Goal: Task Accomplishment & Management: Manage account settings

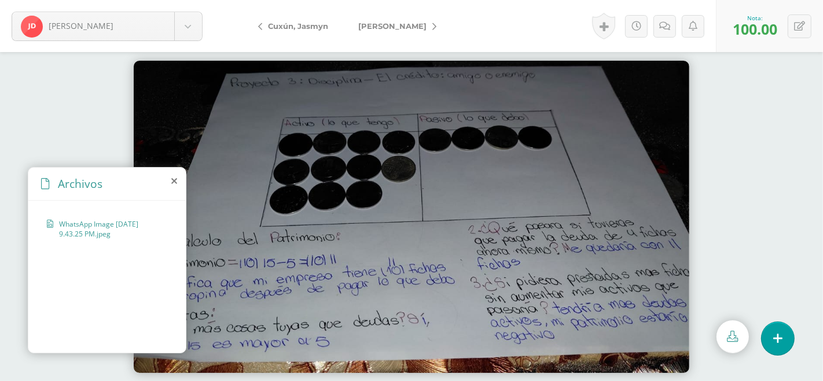
click at [436, 27] on icon at bounding box center [434, 27] width 4 height 8
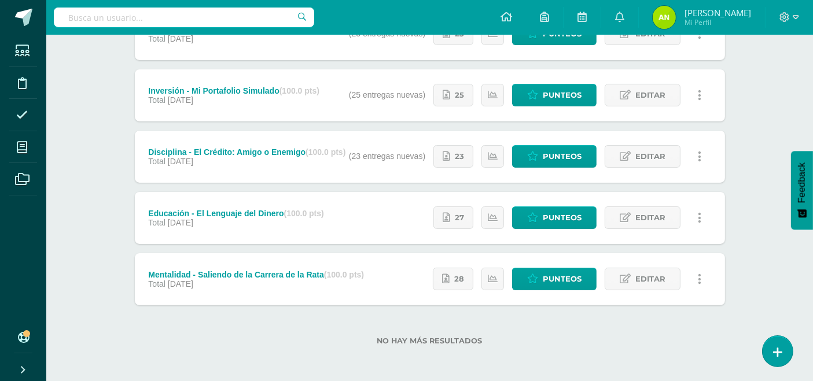
click at [247, 86] on div "Inversión - Mi Portafolio Simulado (100.0 pts)" at bounding box center [233, 90] width 171 height 9
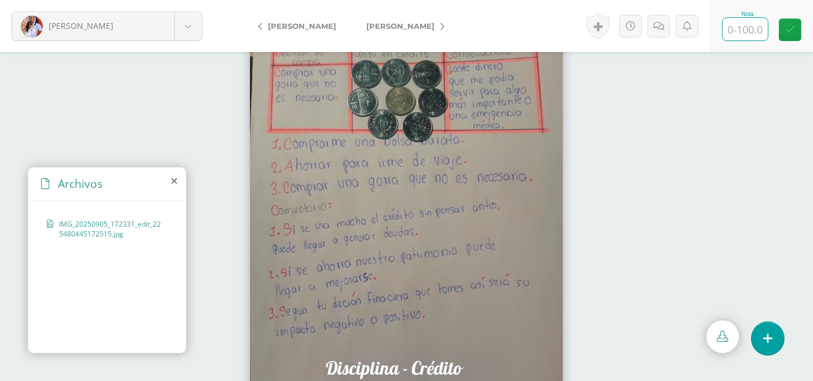
click at [752, 29] on input "text" at bounding box center [745, 29] width 45 height 23
type input "100"
click at [429, 21] on link "[PERSON_NAME]" at bounding box center [402, 26] width 102 height 28
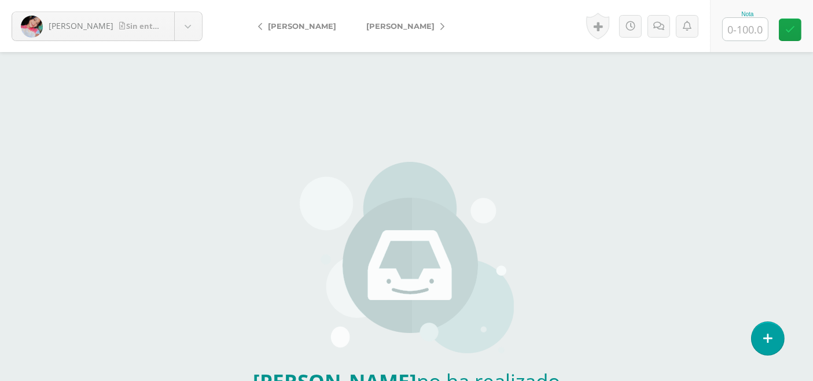
click at [429, 21] on link "[PERSON_NAME]" at bounding box center [402, 26] width 102 height 28
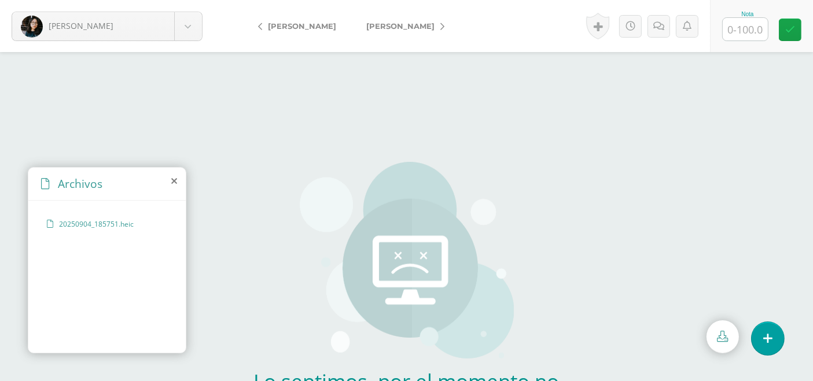
click at [429, 21] on link "[PERSON_NAME]" at bounding box center [402, 26] width 102 height 28
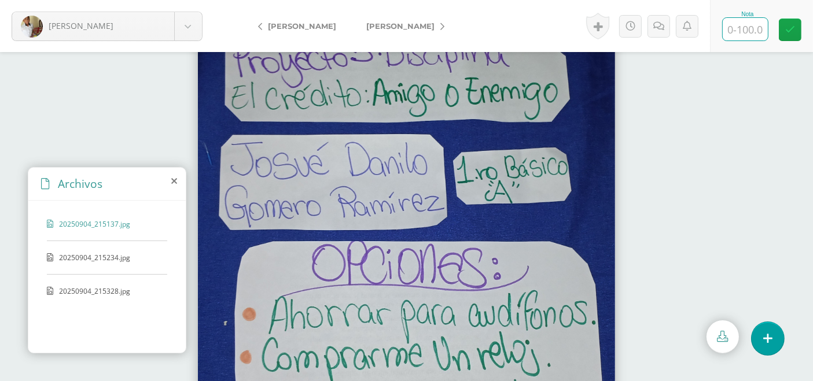
click at [747, 27] on input "text" at bounding box center [745, 29] width 45 height 23
type input "100"
click at [440, 25] on icon at bounding box center [442, 27] width 4 height 8
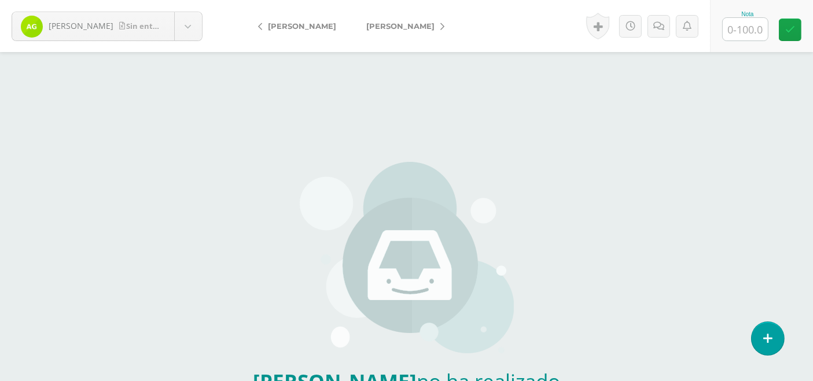
click at [440, 25] on icon at bounding box center [442, 27] width 4 height 8
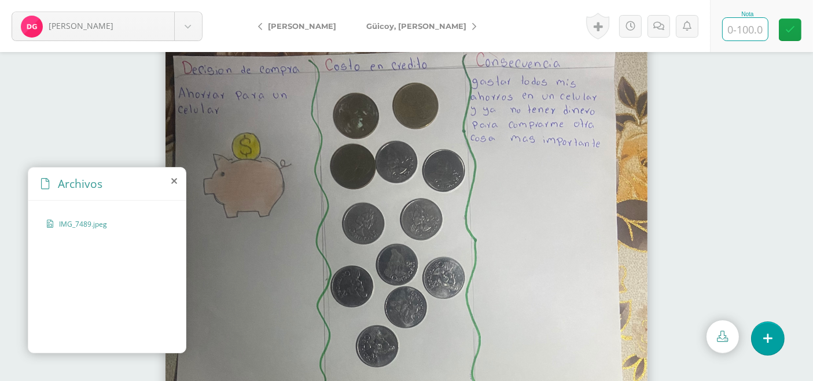
click at [742, 28] on input "text" at bounding box center [745, 29] width 45 height 23
type input "100"
click at [472, 30] on icon at bounding box center [474, 27] width 4 height 8
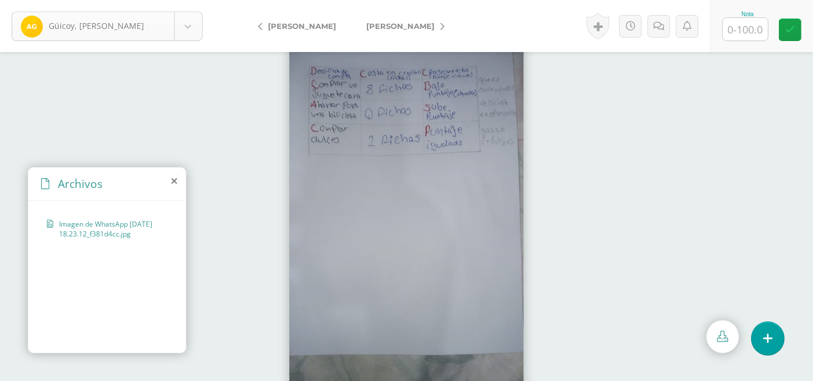
click at [187, 0] on body "Güicoy, Anderson Alvarez, Marelyn Alvarez, Idania Aquino, José Baran, Kimberly …" at bounding box center [406, 0] width 813 height 0
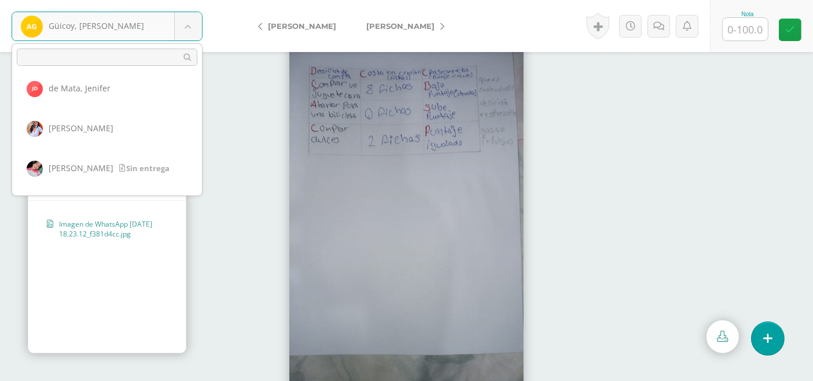
scroll to position [384, 0]
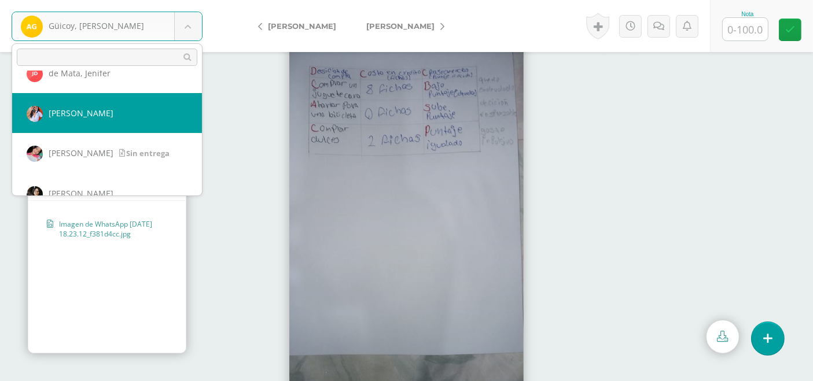
select select "1010"
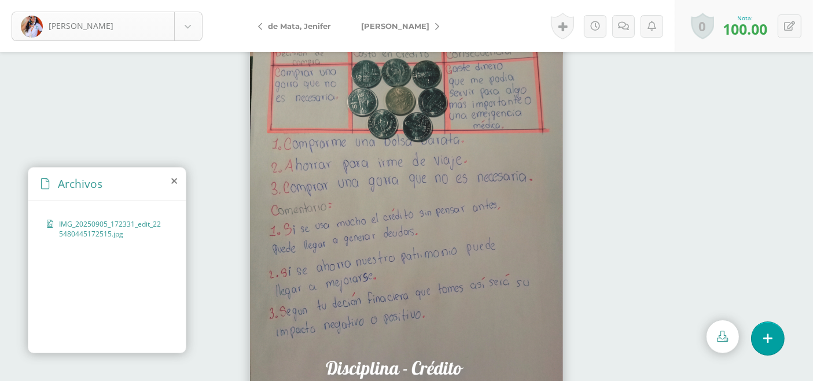
click at [197, 0] on body "[PERSON_NAME] [PERSON_NAME] [PERSON_NAME] [PERSON_NAME] [PERSON_NAME][GEOGRAPHI…" at bounding box center [406, 0] width 813 height 0
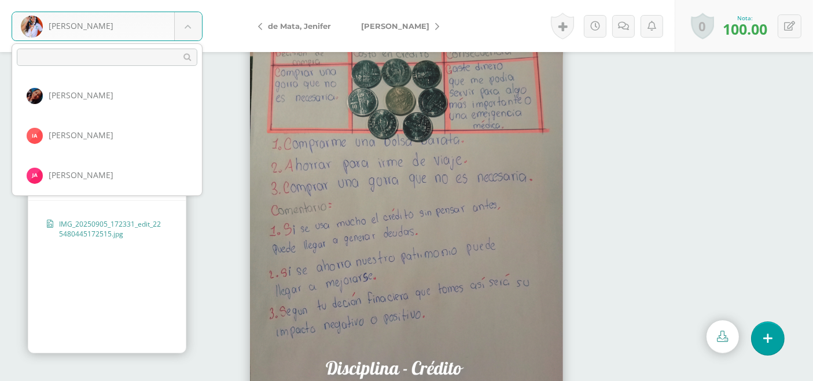
scroll to position [319, 0]
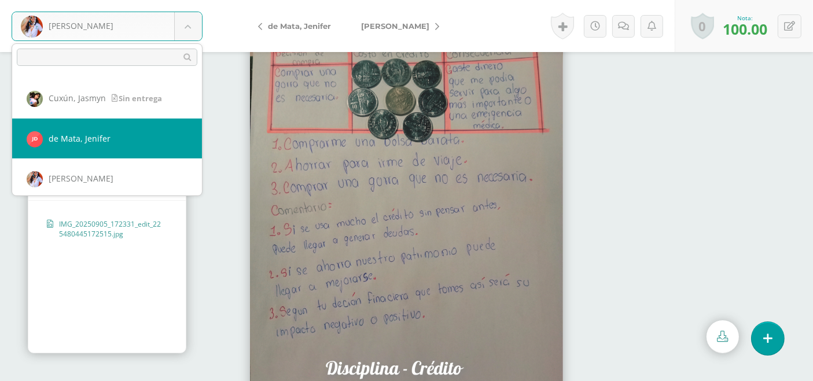
select select "790"
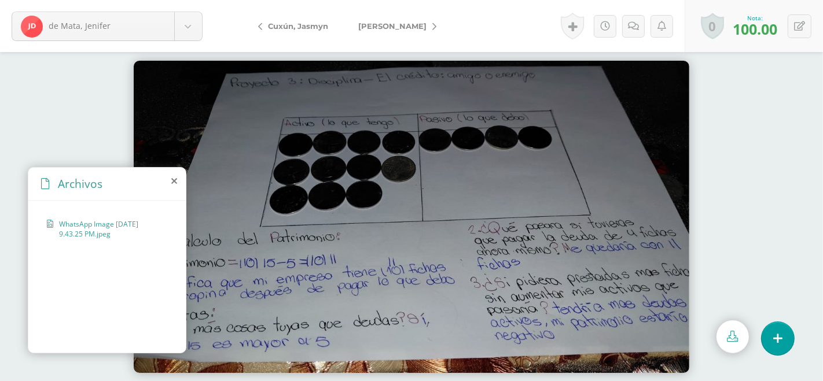
click at [436, 28] on link "[PERSON_NAME]" at bounding box center [394, 26] width 102 height 28
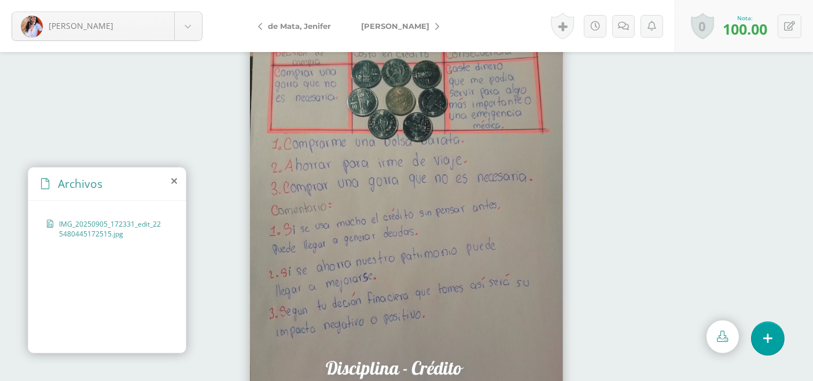
click at [436, 28] on link "[PERSON_NAME]" at bounding box center [397, 26] width 102 height 28
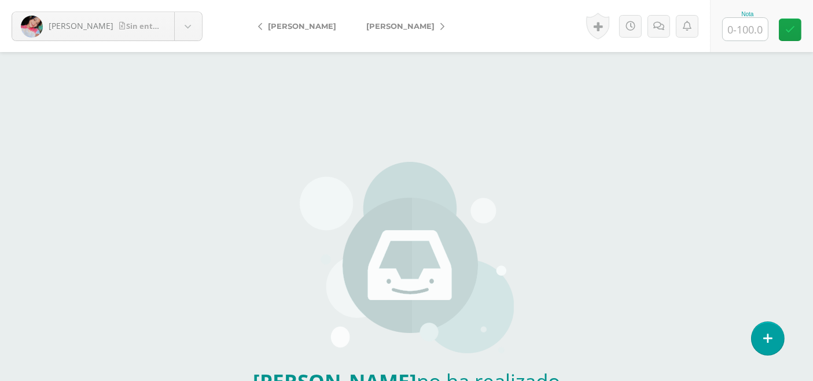
click at [263, 27] on link "[PERSON_NAME]" at bounding box center [300, 26] width 102 height 28
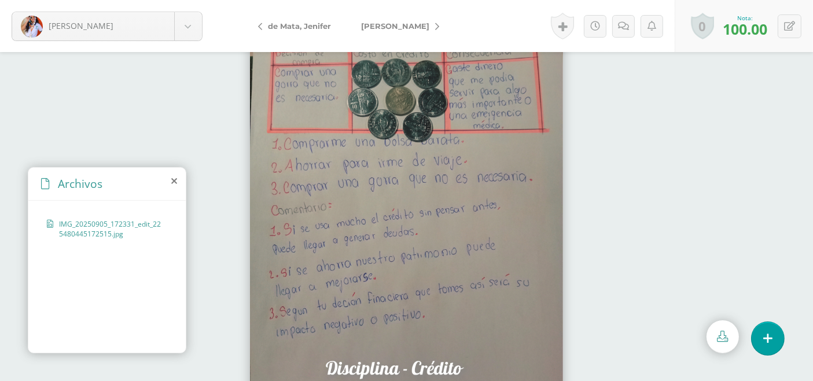
click at [263, 27] on link "de Mata, Jenifer" at bounding box center [297, 26] width 97 height 28
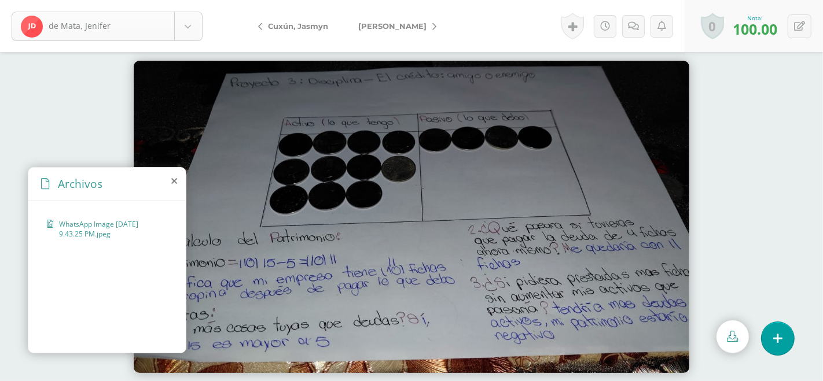
click at [192, 0] on body "de Mata, Jenifer Alvarez, Marelyn Alvarez, Idania Aquino, José Baran, Kimberly …" at bounding box center [411, 0] width 823 height 0
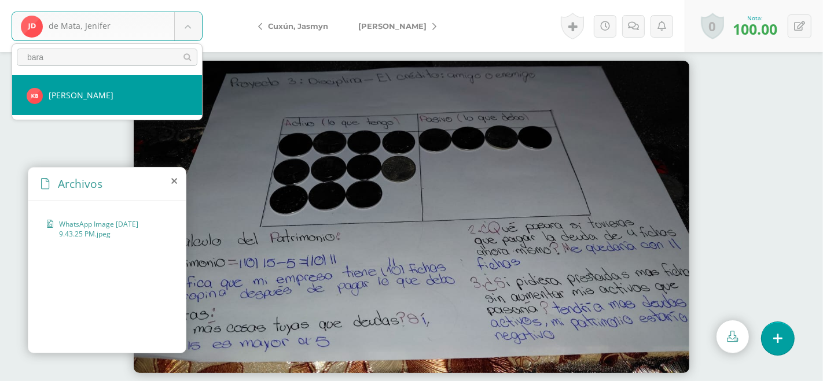
type input "bara"
select select "1779"
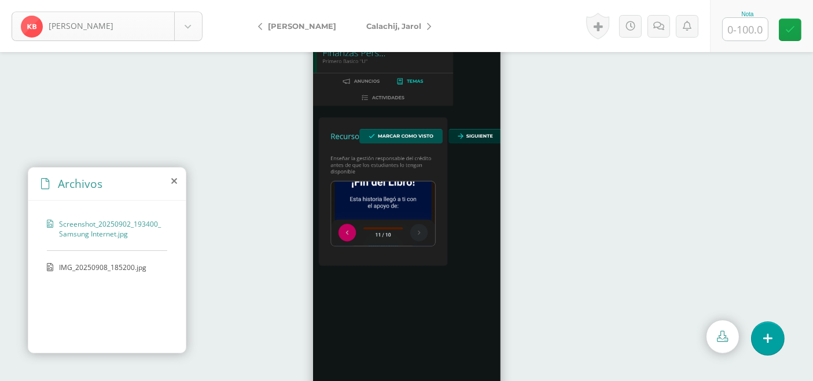
click at [186, 0] on body "[PERSON_NAME] [PERSON_NAME] [PERSON_NAME] [PERSON_NAME] [PERSON_NAME][GEOGRAPHI…" at bounding box center [406, 0] width 813 height 0
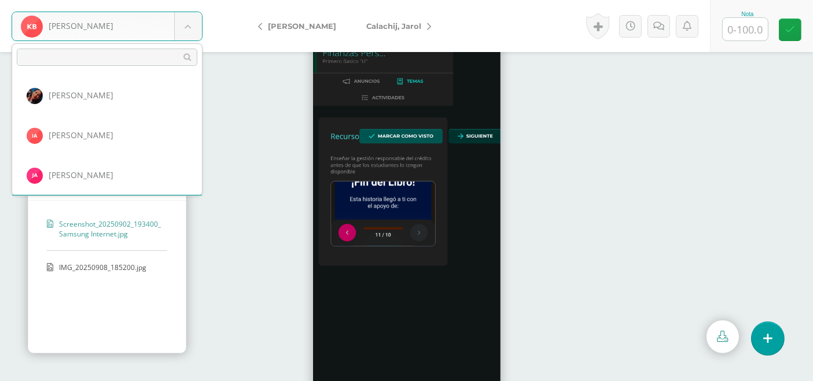
scroll to position [39, 0]
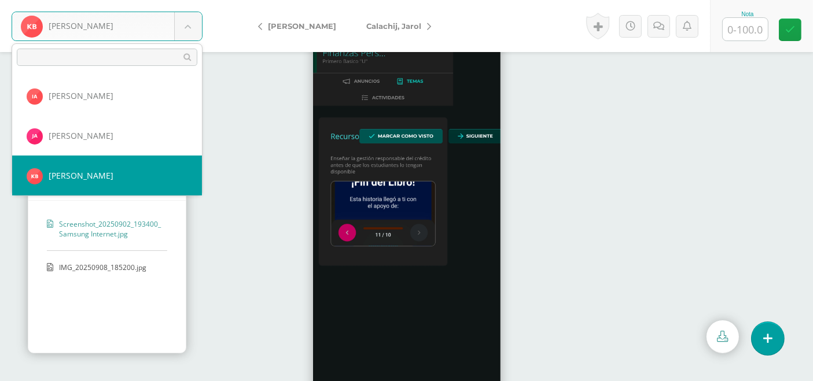
click at [138, 61] on input "text" at bounding box center [107, 57] width 181 height 17
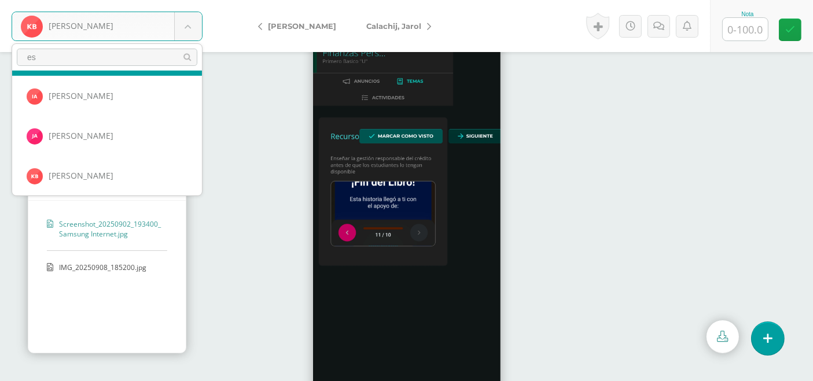
scroll to position [0, 0]
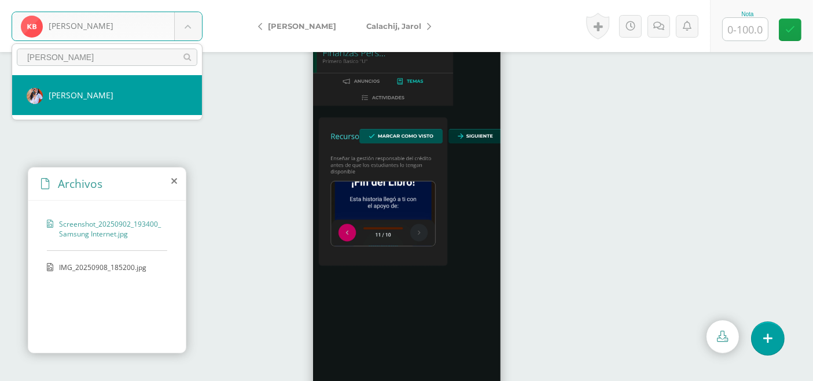
type input "escobar"
select select "1010"
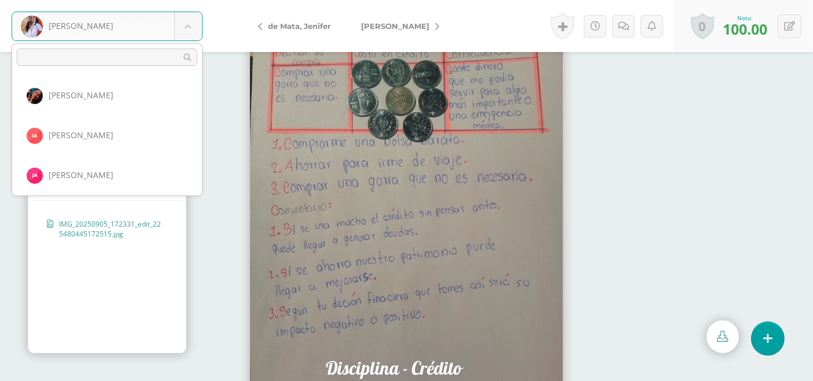
click at [188, 0] on body "[PERSON_NAME] [PERSON_NAME] [PERSON_NAME] [PERSON_NAME] [PERSON_NAME][GEOGRAPHI…" at bounding box center [406, 0] width 813 height 0
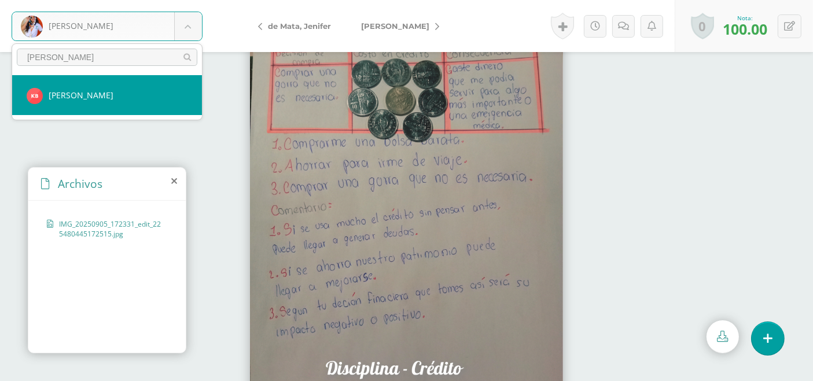
type input "[PERSON_NAME]"
select select "1779"
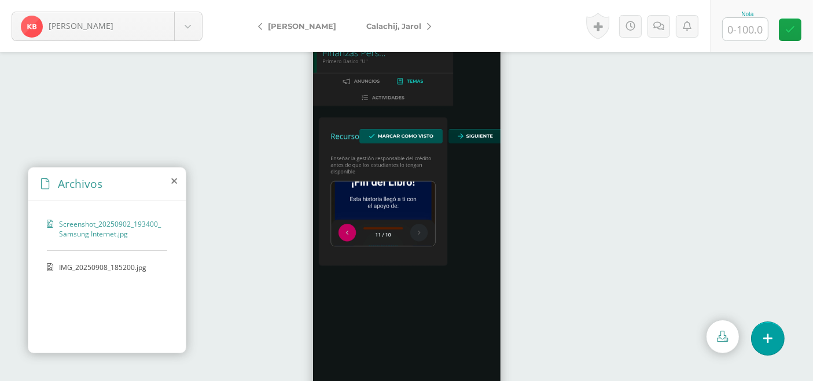
scroll to position [43, 0]
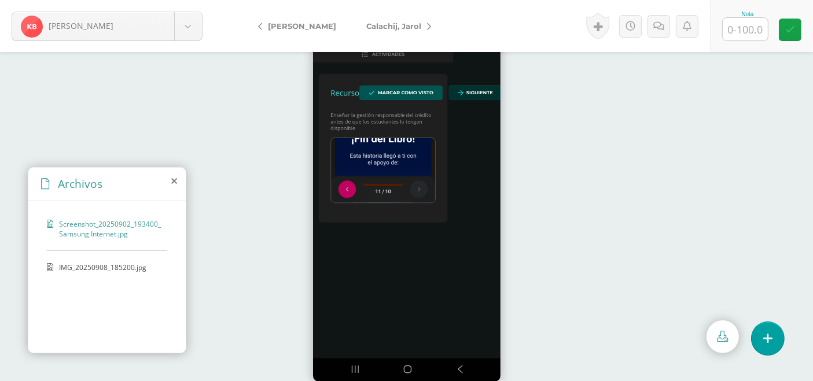
click at [97, 270] on span "IMG_20250908_185200.jpg" at bounding box center [106, 268] width 95 height 10
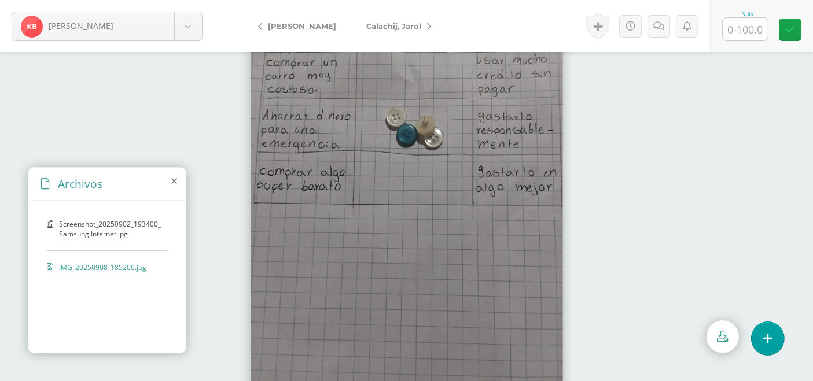
click at [131, 226] on span "Screenshot_20250902_193400_Samsung Internet.jpg" at bounding box center [110, 229] width 102 height 20
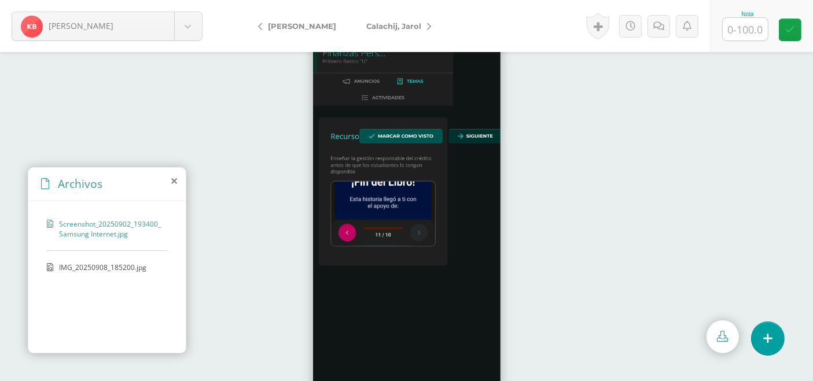
click at [98, 266] on span "IMG_20250908_185200.jpg" at bounding box center [106, 268] width 95 height 10
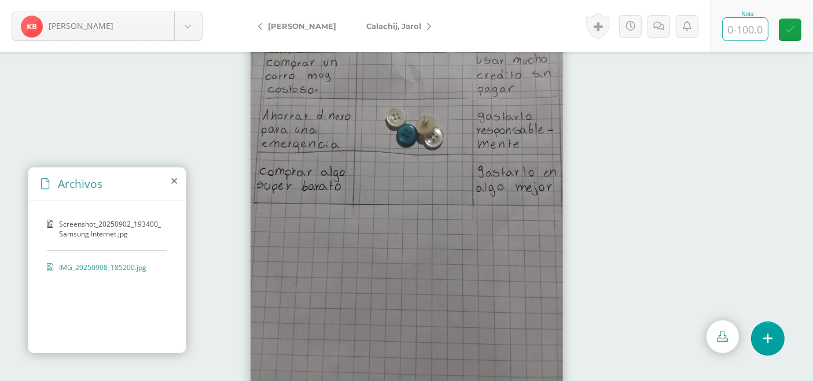
click at [747, 31] on input "text" at bounding box center [745, 29] width 45 height 23
type input "b"
type input "100"
click at [192, 0] on body "Baran, Kimberly Alvarez, Marelyn Alvarez, Idania Aquino, José Baran, Kimberly C…" at bounding box center [406, 0] width 813 height 0
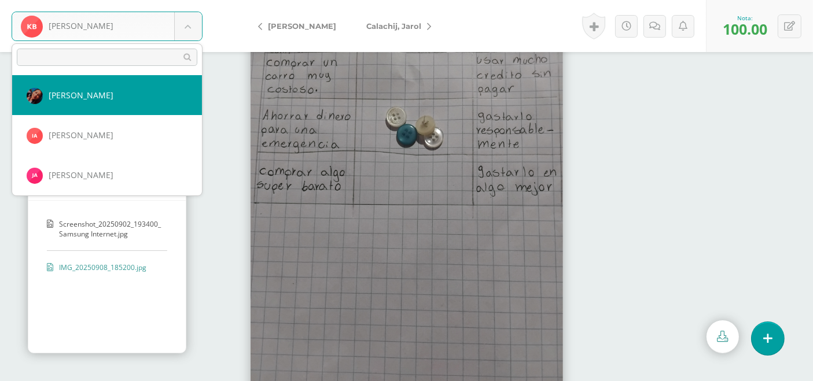
click at [122, 57] on input "text" at bounding box center [107, 57] width 181 height 17
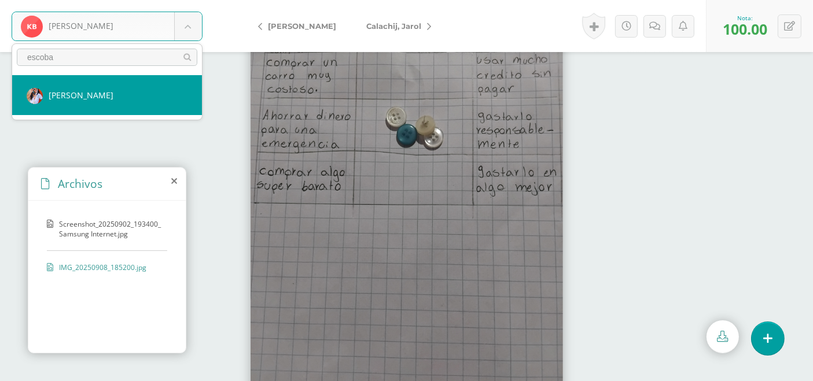
type input "escobar"
select select "1010"
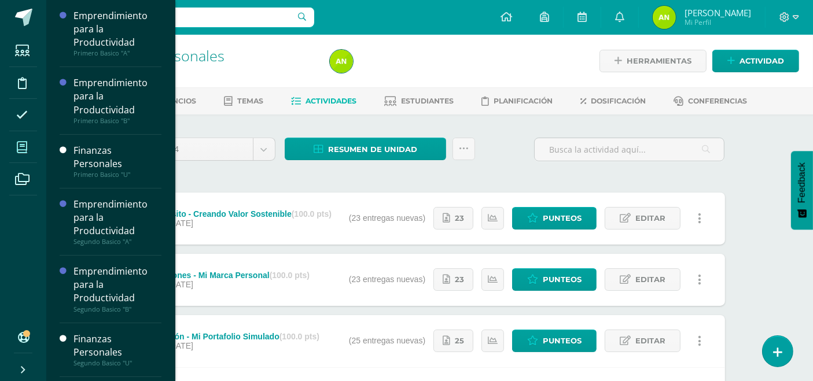
click at [20, 151] on icon at bounding box center [22, 148] width 10 height 12
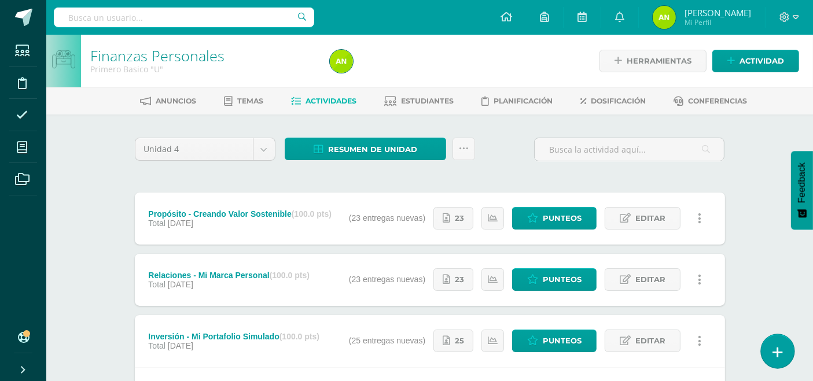
click at [774, 351] on icon at bounding box center [778, 352] width 10 height 13
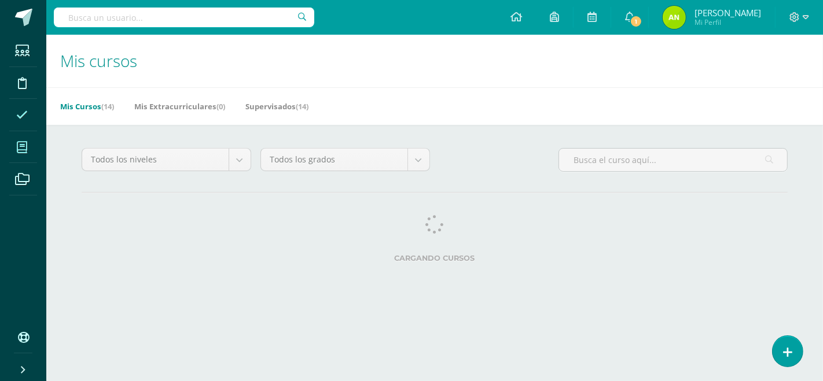
click at [24, 121] on span at bounding box center [22, 115] width 26 height 26
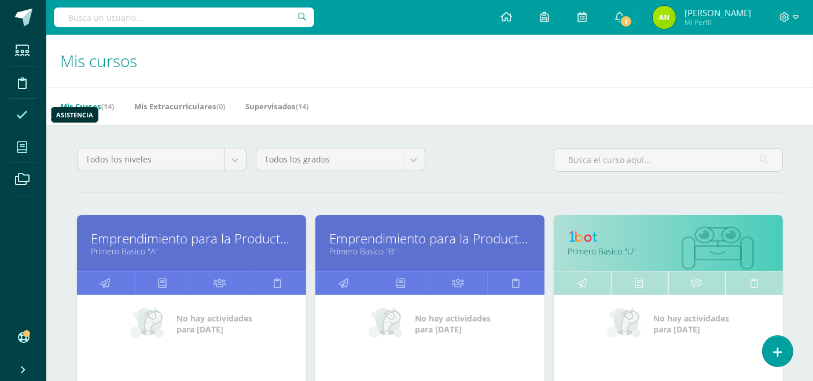
click at [24, 121] on span at bounding box center [22, 115] width 26 height 26
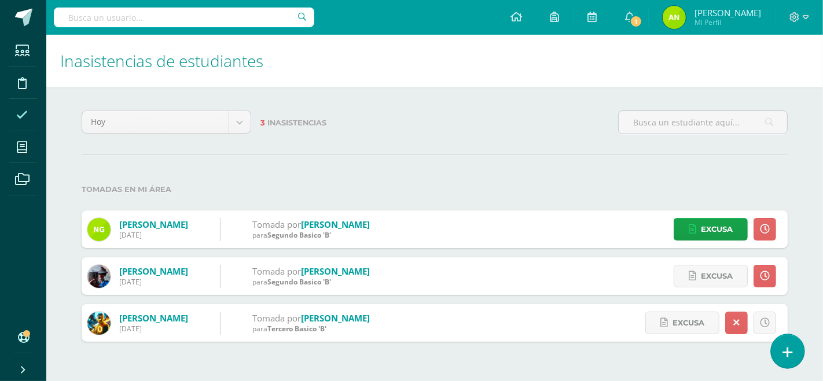
click at [795, 353] on link at bounding box center [787, 351] width 33 height 34
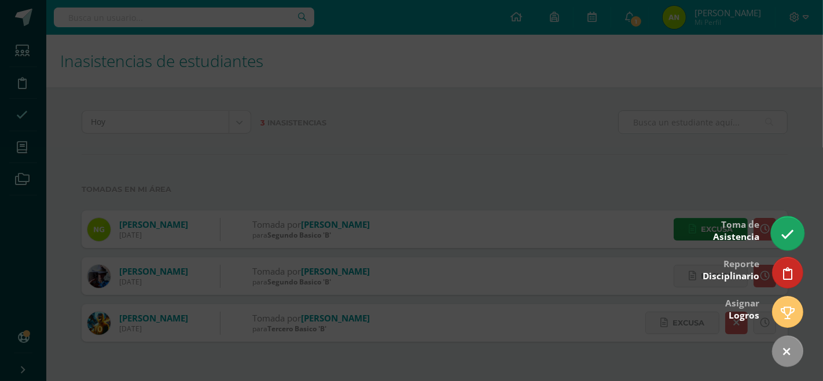
click at [785, 229] on icon at bounding box center [787, 234] width 13 height 13
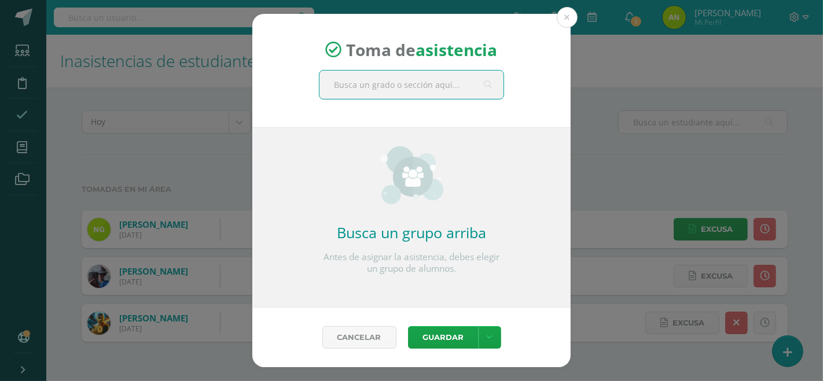
click at [411, 79] on input "text" at bounding box center [411, 85] width 184 height 28
type input "QUINTO"
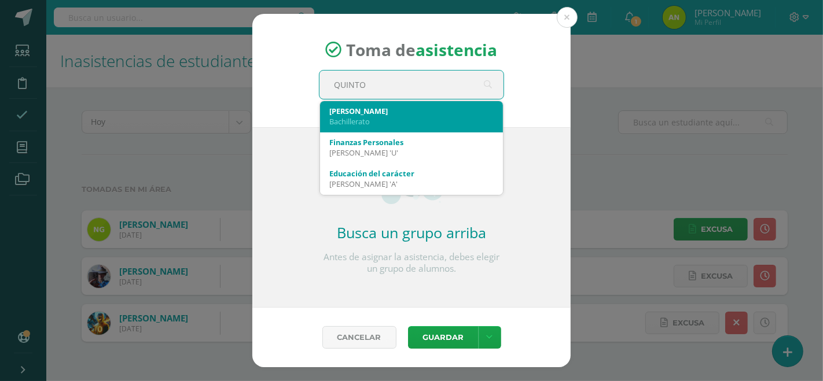
click at [370, 123] on div "Bachillerato" at bounding box center [411, 121] width 164 height 10
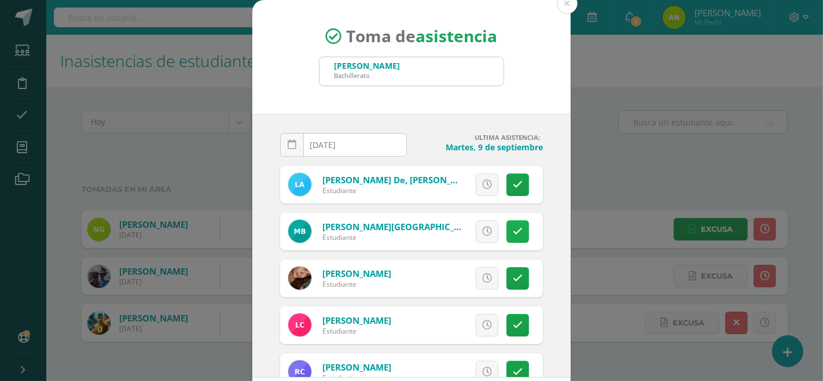
click at [513, 227] on icon at bounding box center [518, 232] width 10 height 10
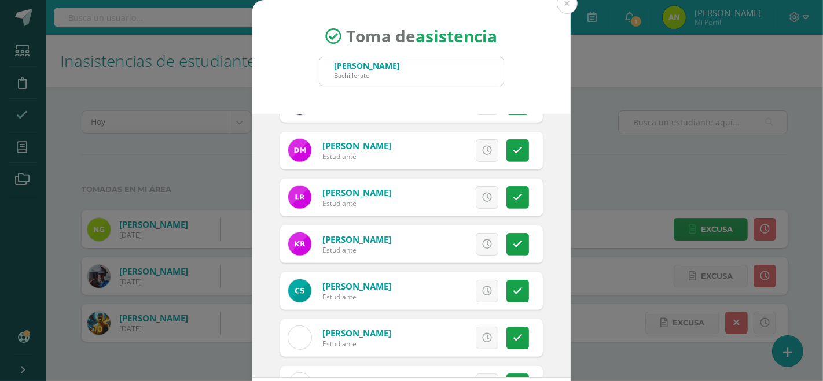
scroll to position [594, 0]
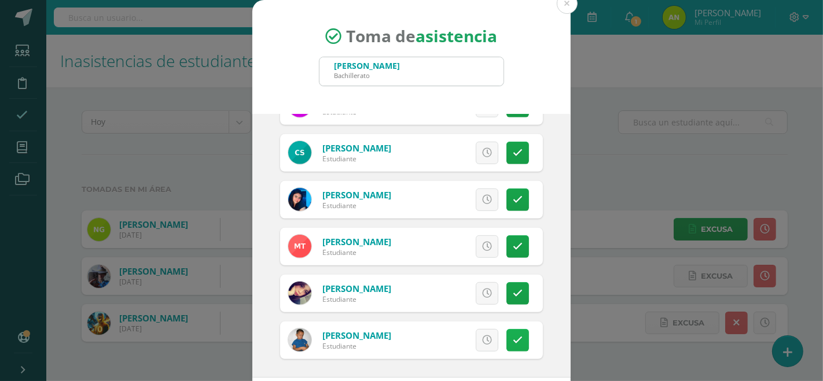
click at [513, 337] on icon at bounding box center [518, 341] width 10 height 10
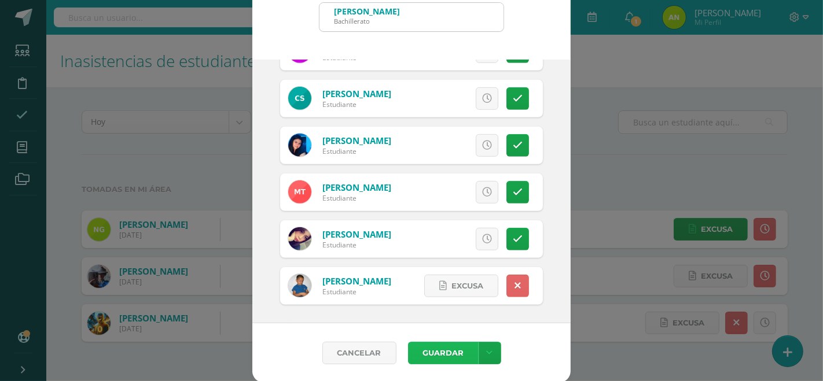
click at [459, 348] on button "Guardar" at bounding box center [443, 353] width 71 height 23
